Goal: Task Accomplishment & Management: Complete application form

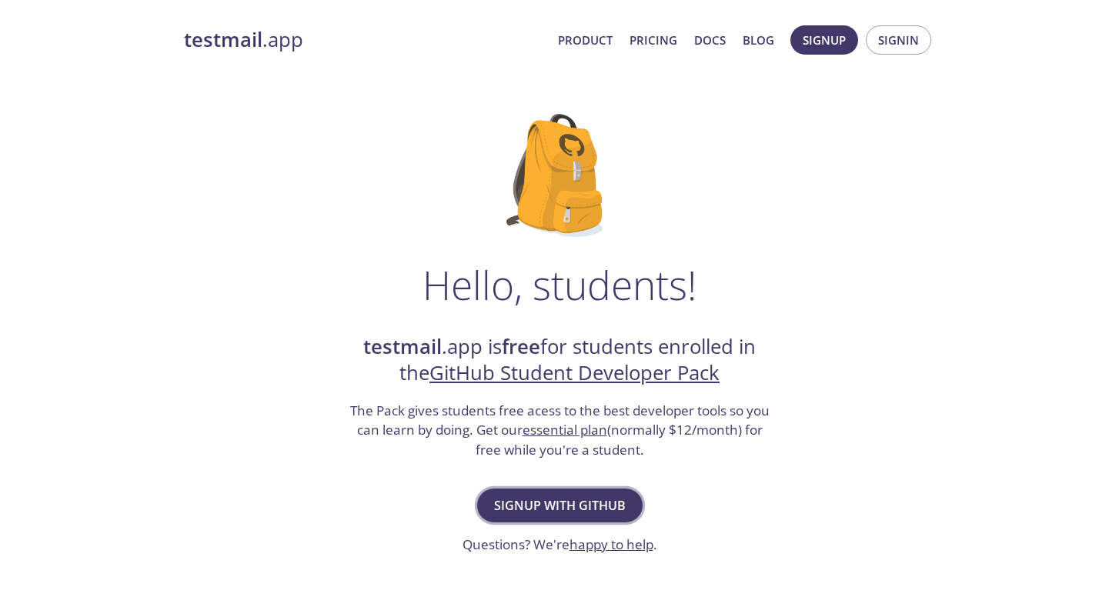
click at [533, 495] on span "Signup with GitHub" at bounding box center [560, 506] width 132 height 22
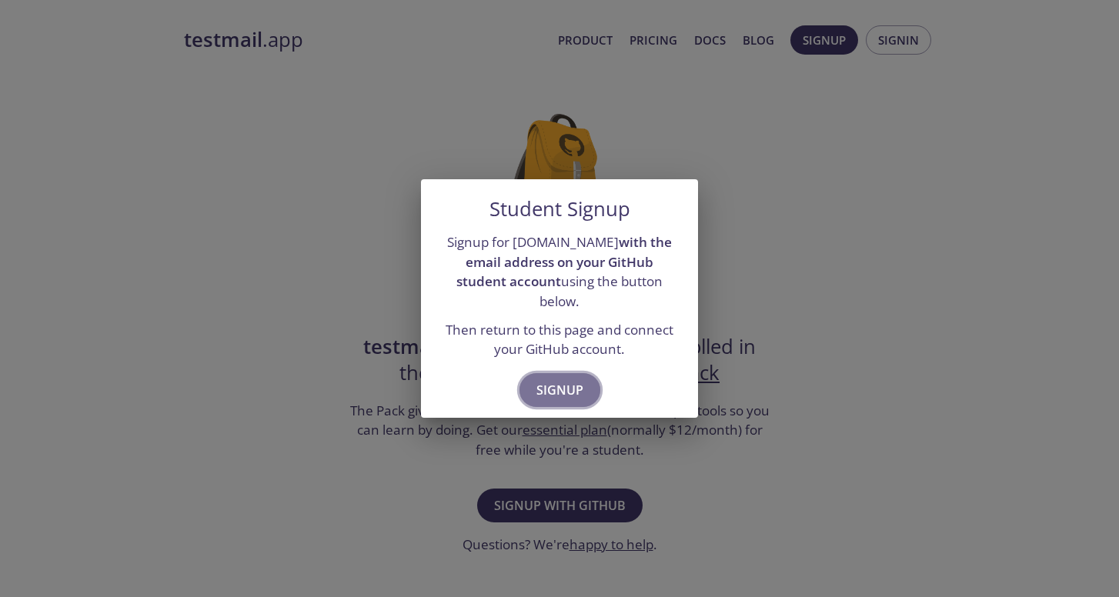
click at [569, 379] on span "Signup" at bounding box center [559, 390] width 47 height 22
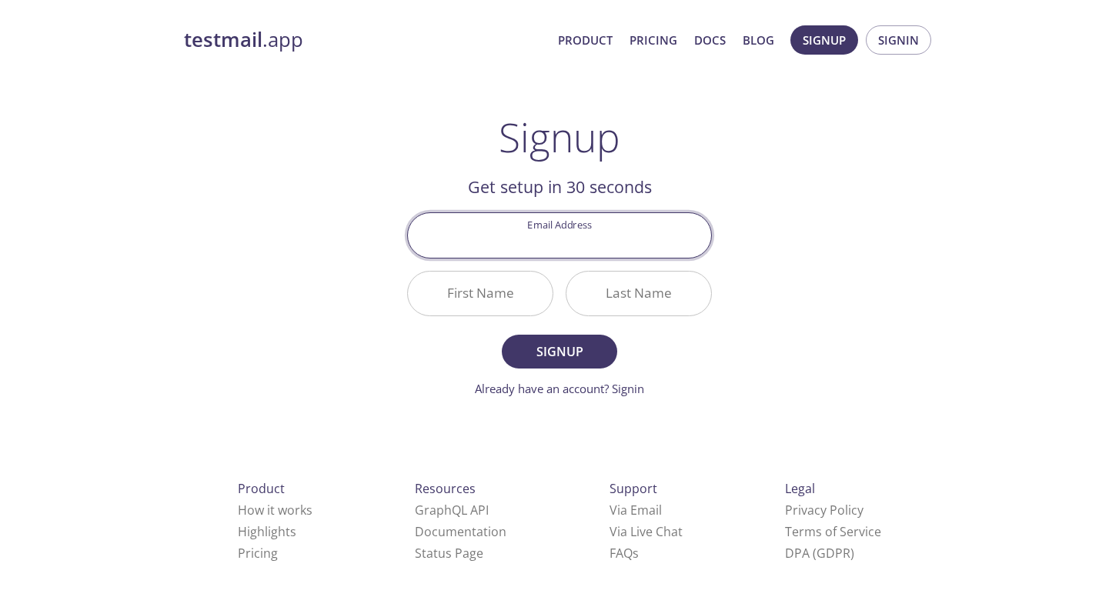
click at [618, 249] on input "Email Address" at bounding box center [559, 235] width 303 height 44
click at [774, 222] on div "testmail .app Product Pricing Docs Blog Signup Signin Signup Get setup in 30 se…" at bounding box center [559, 368] width 788 height 706
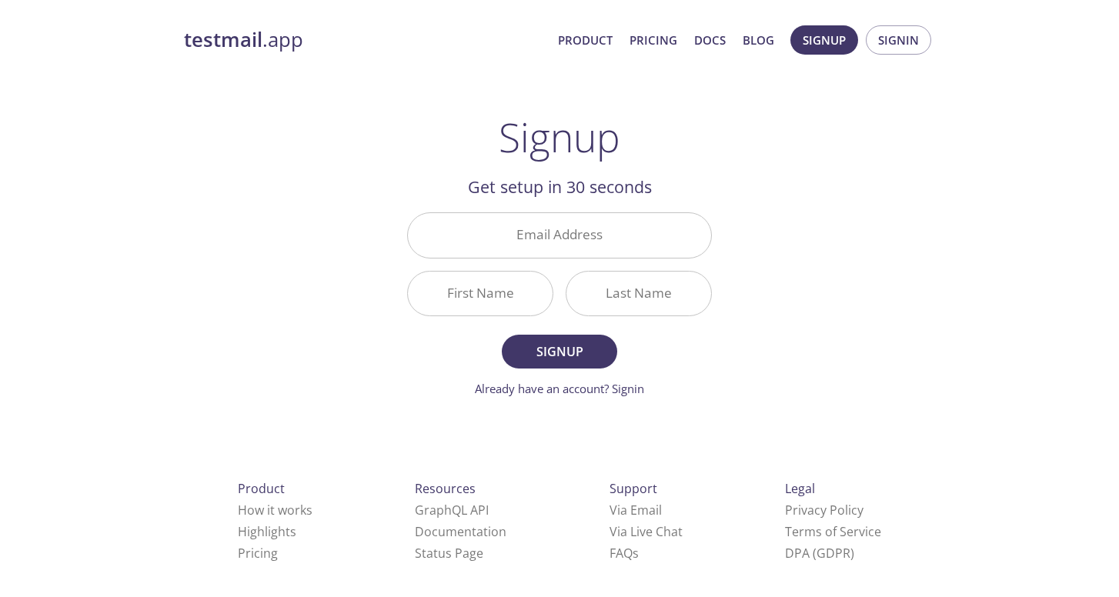
click at [609, 245] on input "Email Address" at bounding box center [559, 235] width 303 height 44
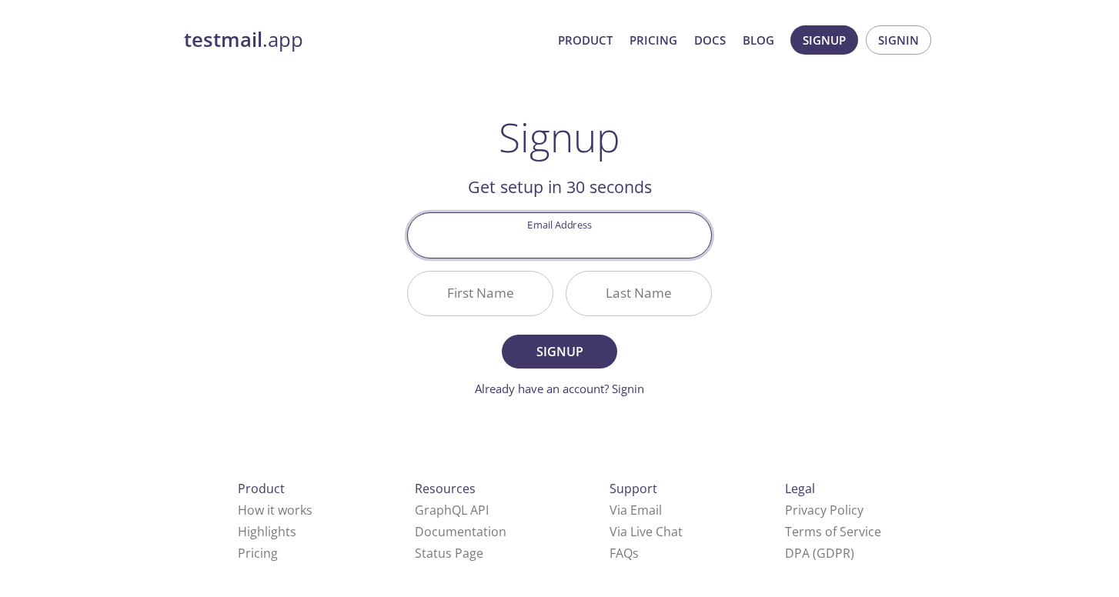
click at [712, 352] on main "Signup Get setup in 30 seconds Email Address First Name Last Name Signup Alread…" at bounding box center [560, 256] width 342 height 284
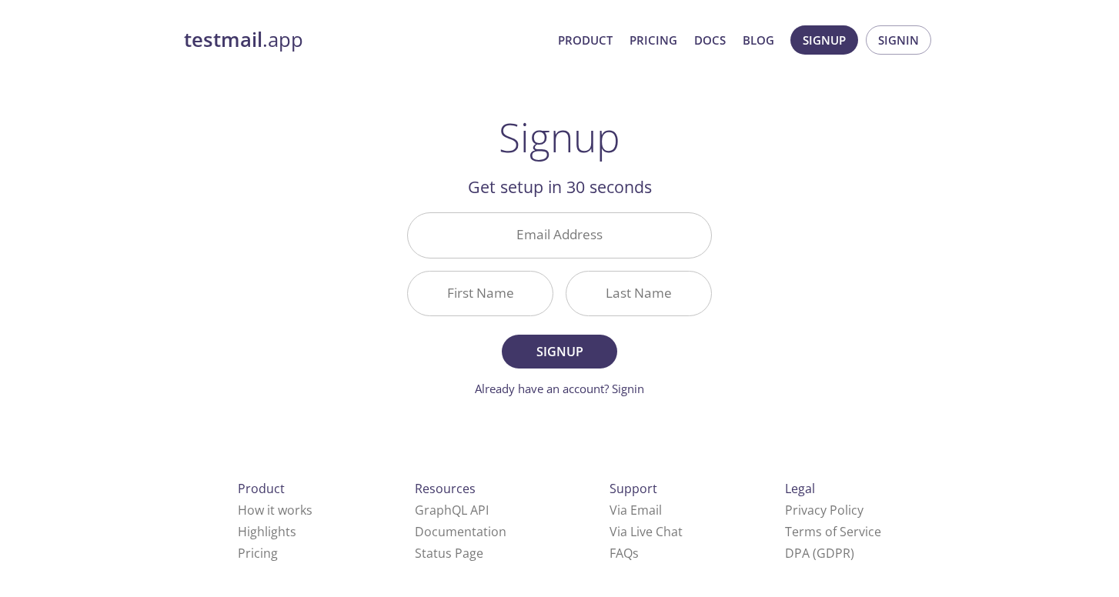
click at [679, 229] on input "Email Address" at bounding box center [559, 235] width 303 height 44
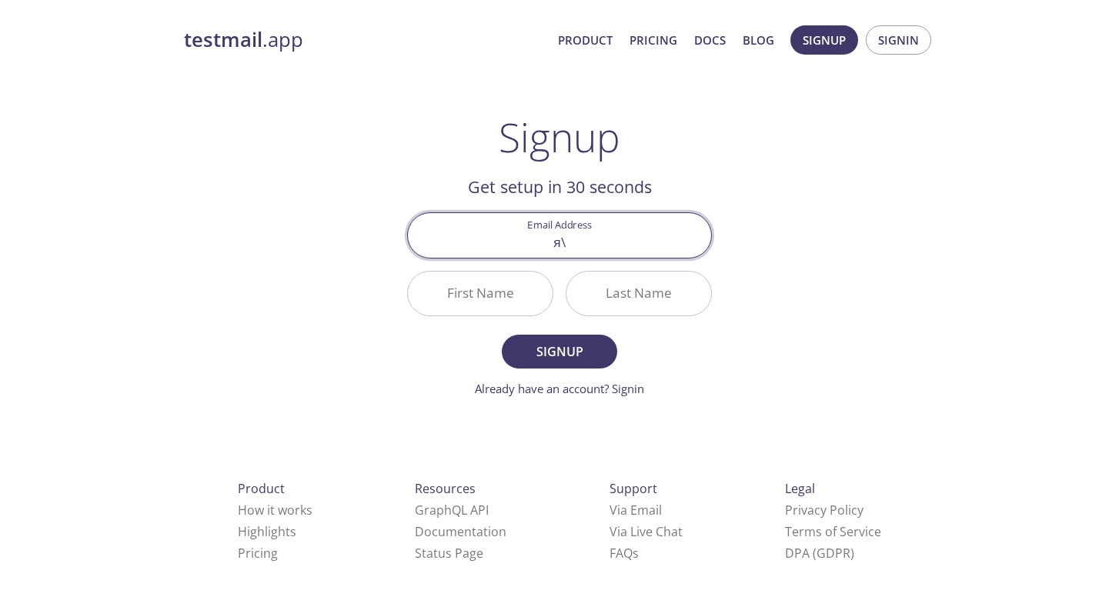
type input "я"
click at [606, 214] on input "Email Address" at bounding box center [559, 235] width 303 height 44
click at [596, 235] on input "Email Address" at bounding box center [559, 235] width 303 height 44
click at [586, 247] on input "Email Address" at bounding box center [559, 235] width 303 height 44
click at [695, 245] on input "Email Address" at bounding box center [559, 235] width 303 height 44
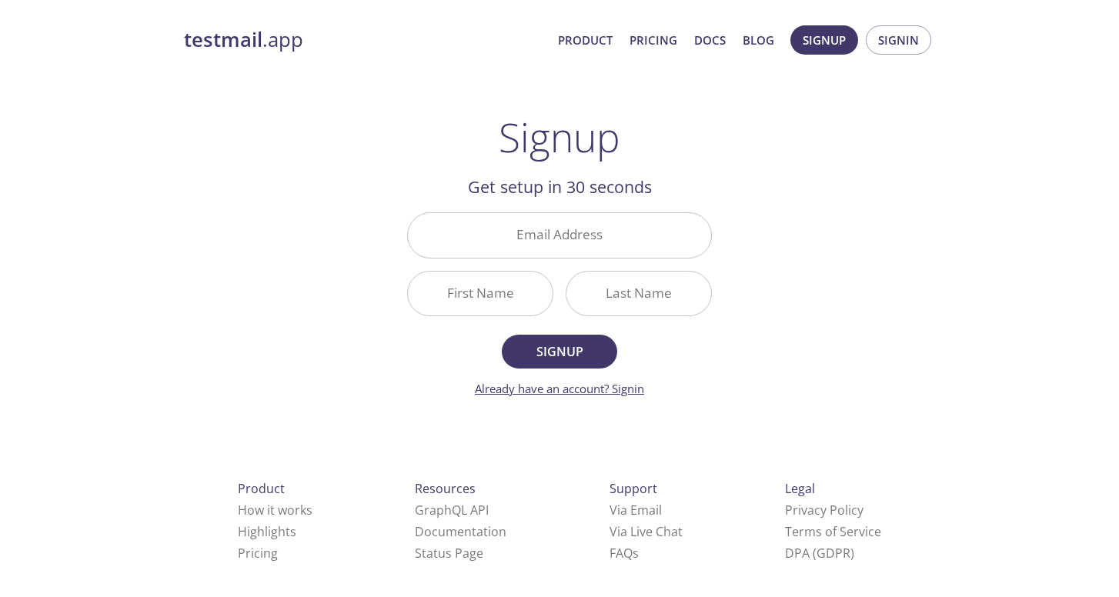
type input "opposed-visual-0g@icloud.com"
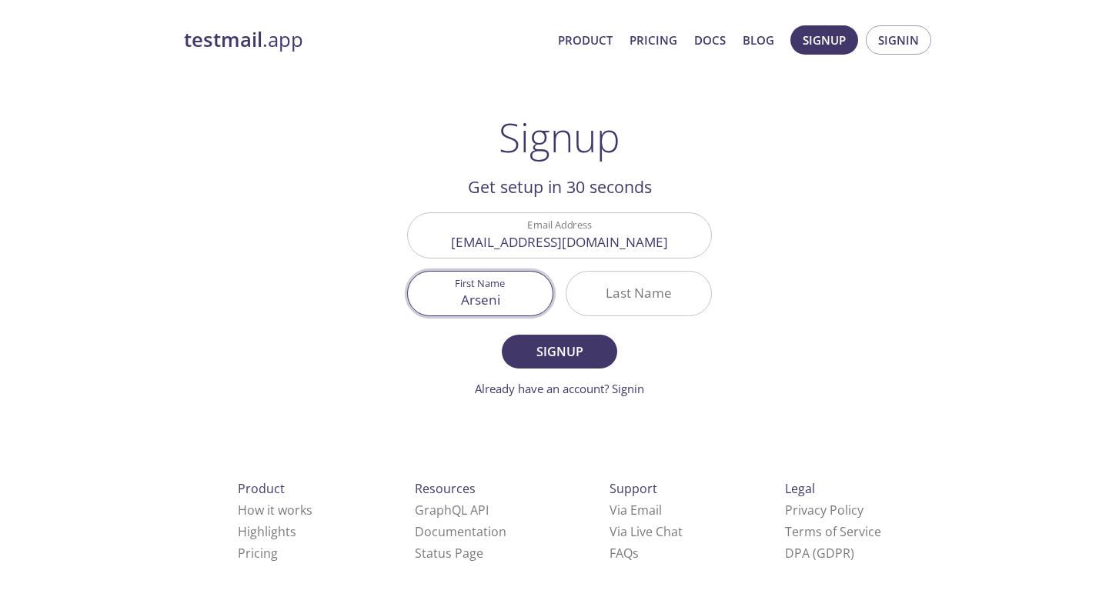
type input "Arseni"
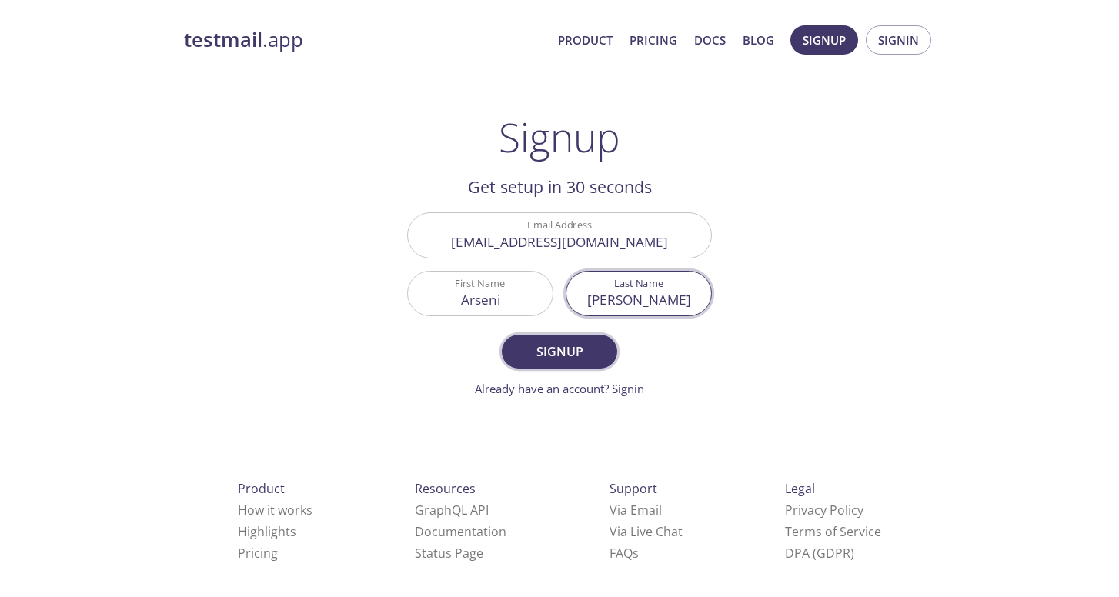
type input "Zuyeuski"
click at [586, 358] on span "Signup" at bounding box center [560, 352] width 82 height 22
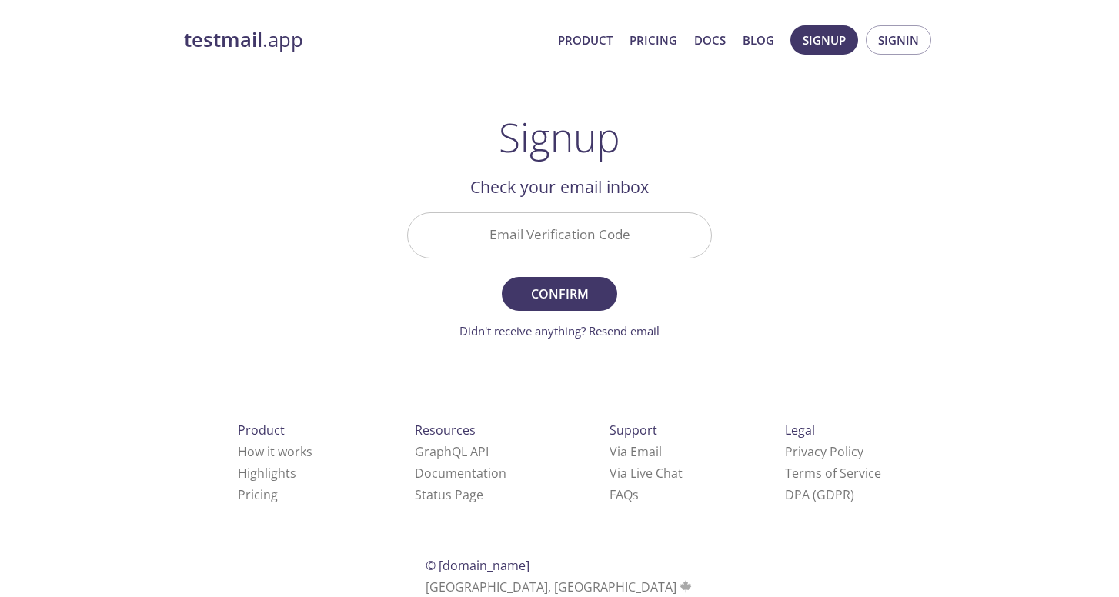
click at [596, 239] on input "Email Verification Code" at bounding box center [559, 235] width 303 height 44
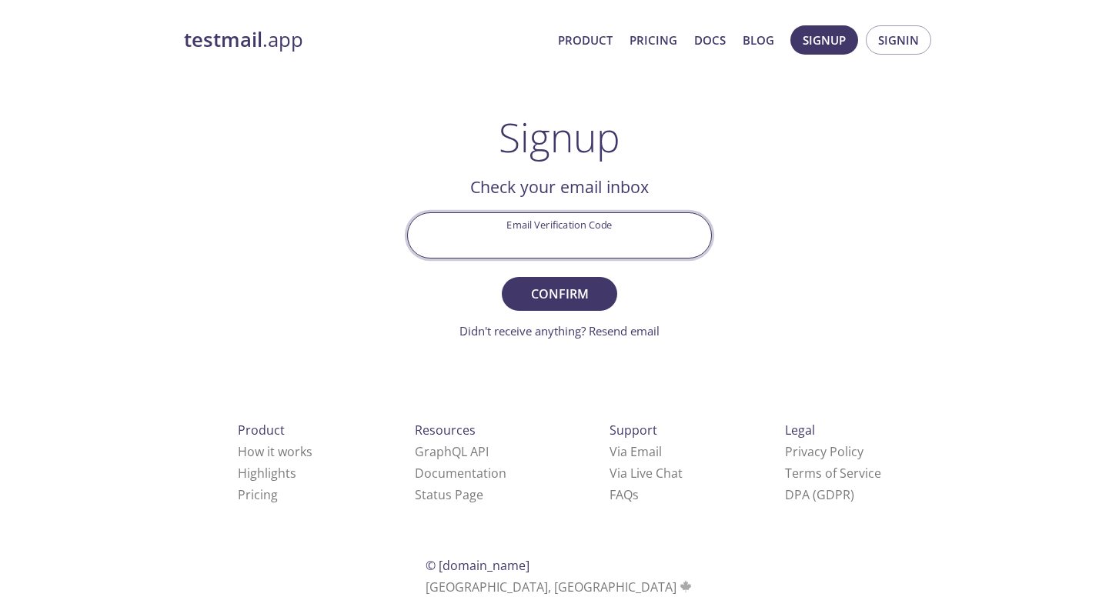
click at [645, 237] on input "Email Verification Code" at bounding box center [559, 235] width 303 height 44
paste input "FYCG9Q9"
type input "FYCG9Q9"
click at [559, 293] on button "Confirm" at bounding box center [559, 294] width 115 height 34
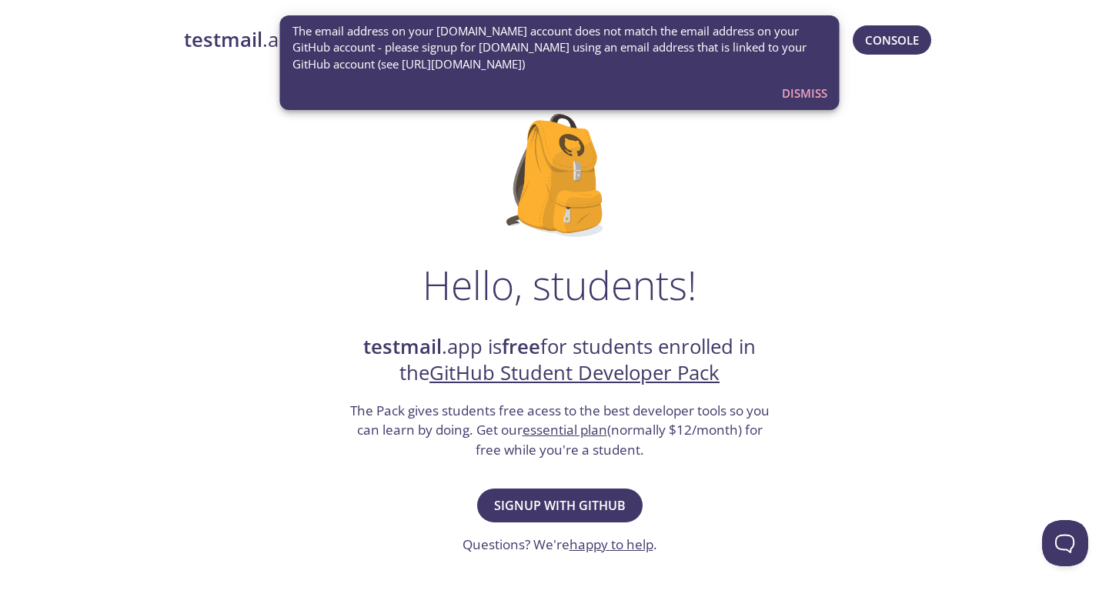
click at [792, 102] on span "Dismiss" at bounding box center [804, 93] width 45 height 20
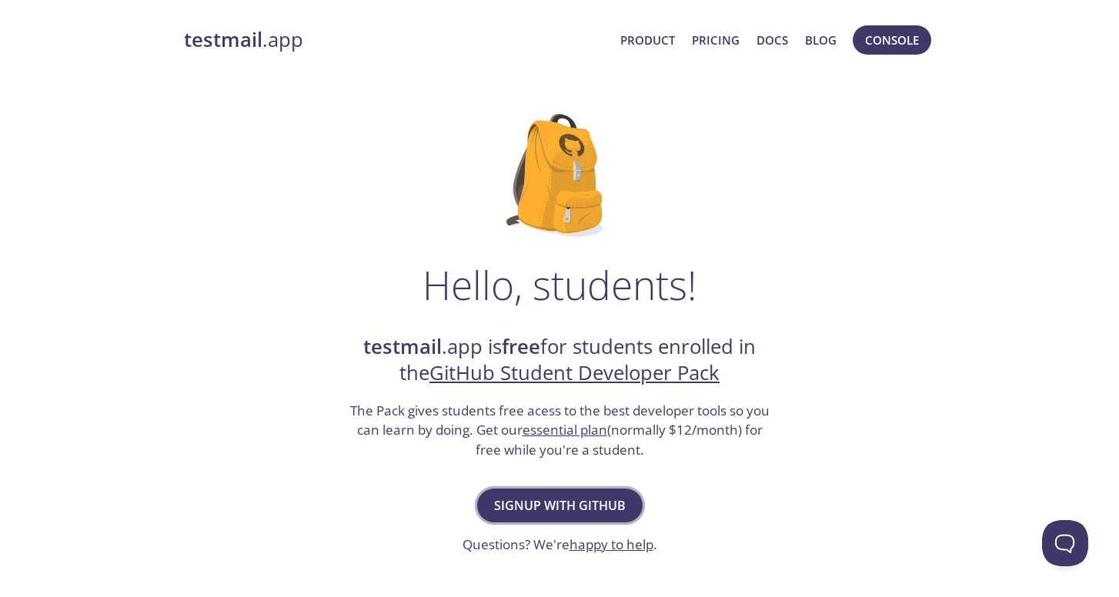
click at [579, 502] on span "Signup with GitHub" at bounding box center [560, 506] width 132 height 22
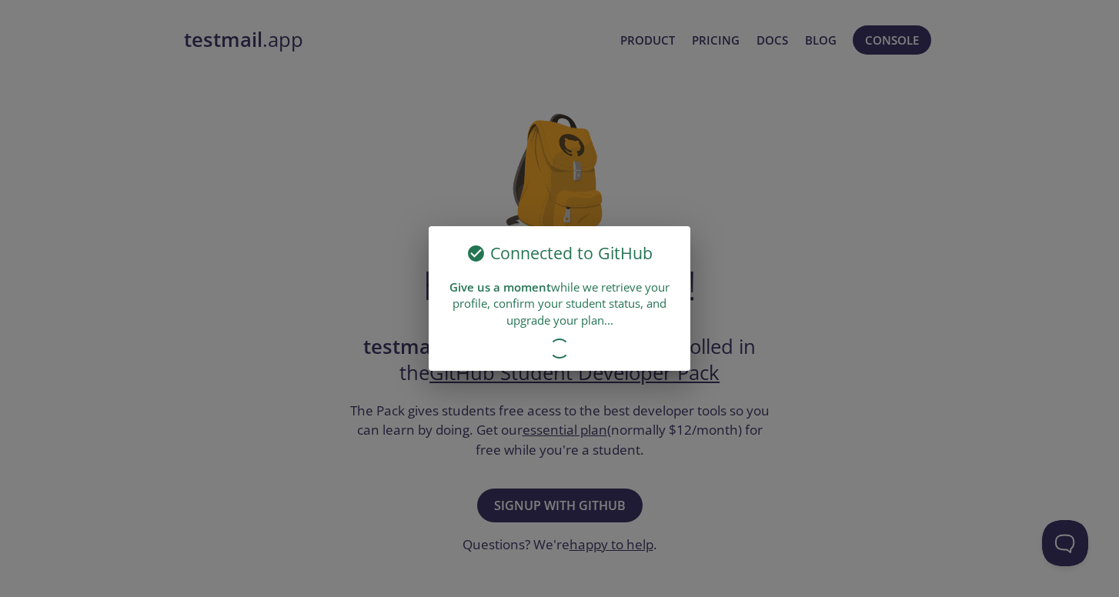
click at [579, 502] on div "Connected to GitHub Give us a moment while we retrieve your profile, confirm yo…" at bounding box center [559, 298] width 1119 height 597
